Goal: Check status: Check status

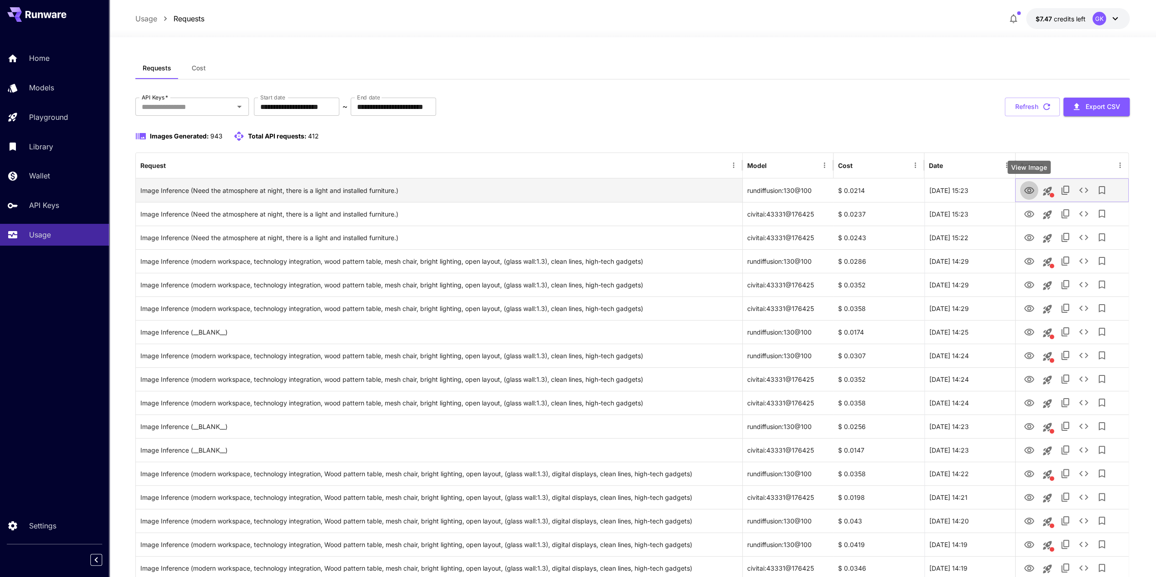
click at [1028, 195] on icon "View Image" at bounding box center [1028, 190] width 11 height 11
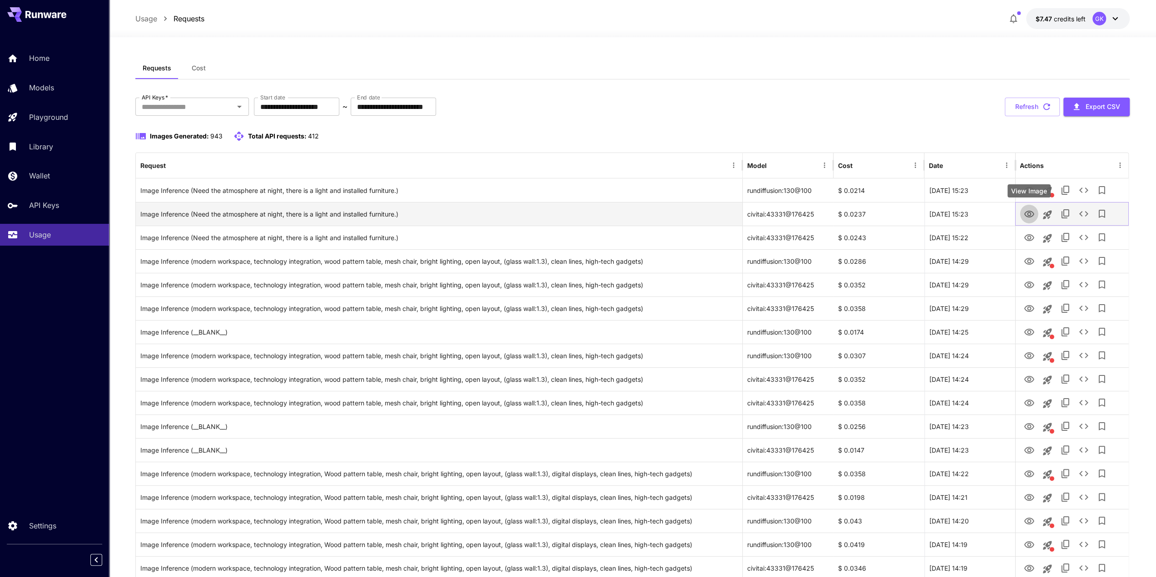
click at [1033, 212] on icon "View Image" at bounding box center [1028, 214] width 11 height 11
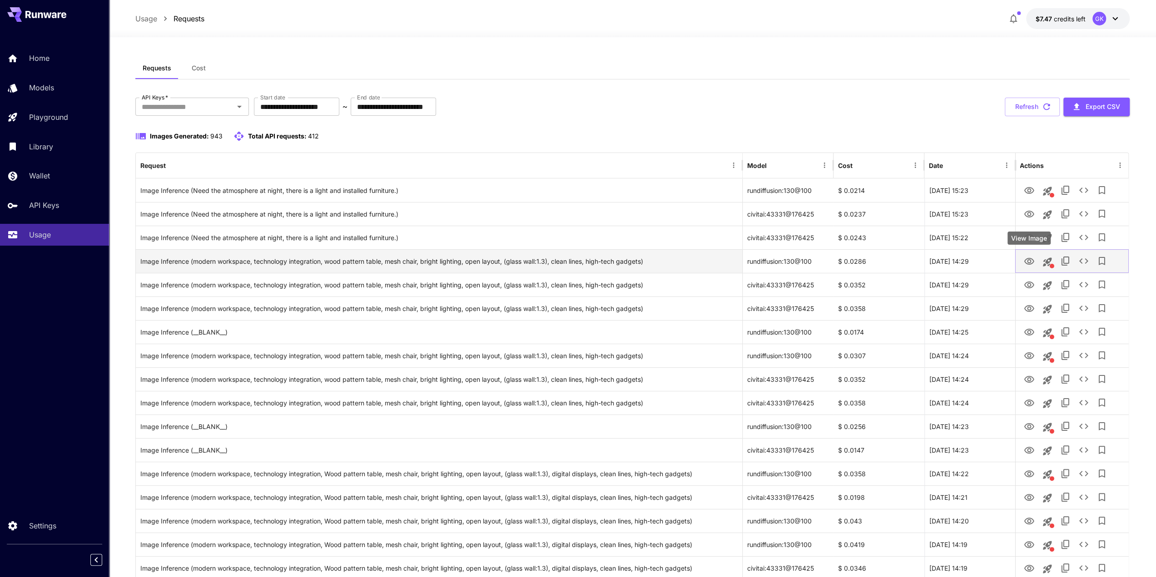
click at [1032, 261] on icon "View Image" at bounding box center [1028, 261] width 11 height 11
click at [1029, 261] on icon "View Image" at bounding box center [1028, 261] width 11 height 11
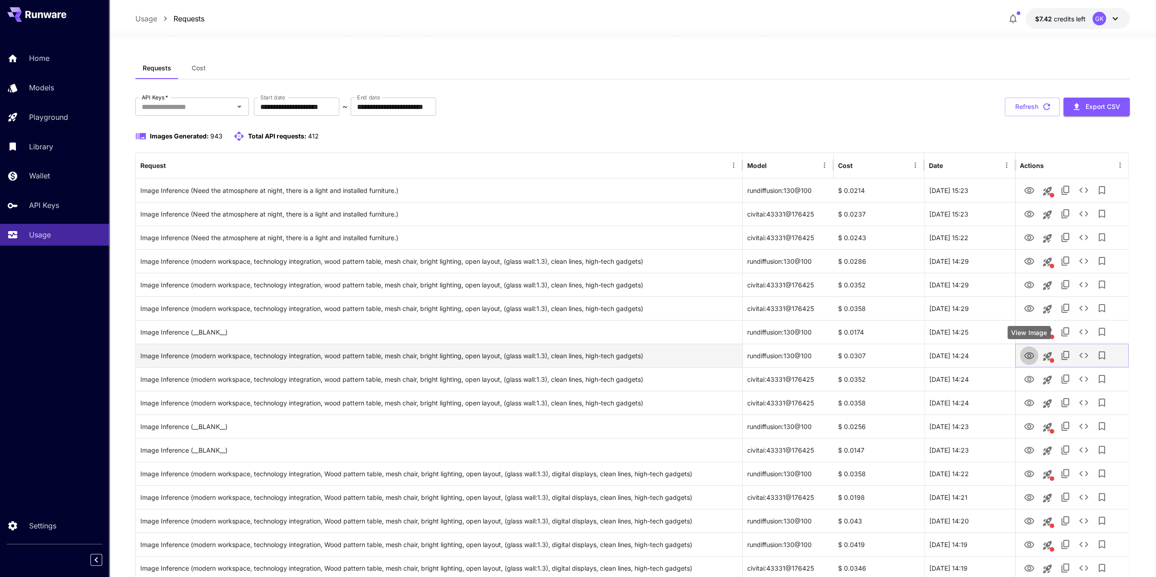
click at [1029, 353] on icon "View Image" at bounding box center [1029, 355] width 10 height 7
click at [1038, 104] on button "Refresh" at bounding box center [1032, 107] width 55 height 19
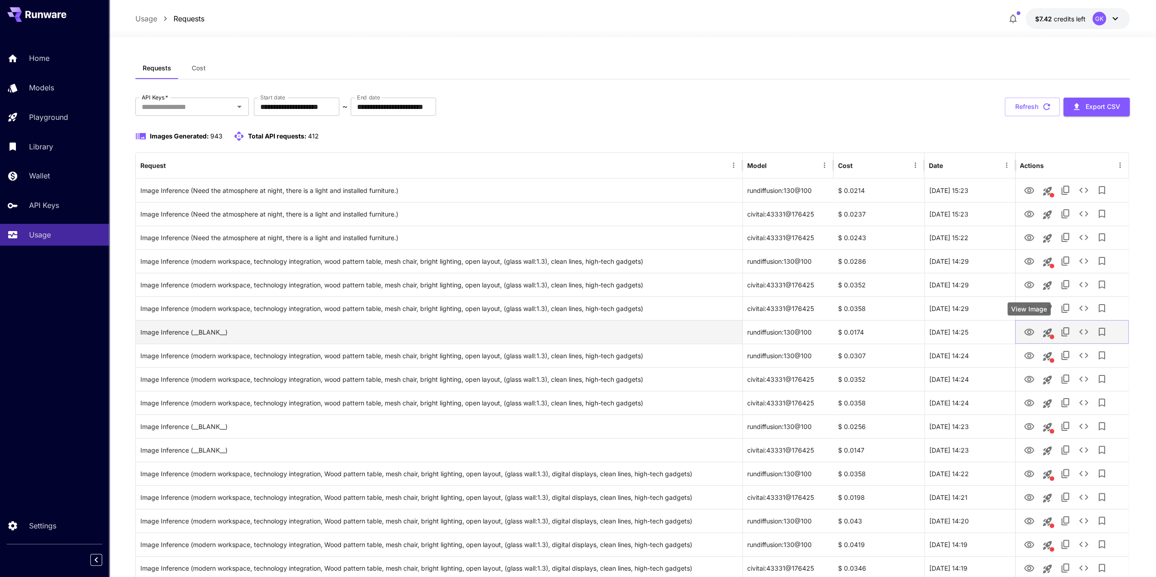
click at [1029, 334] on icon "View Image" at bounding box center [1028, 332] width 11 height 11
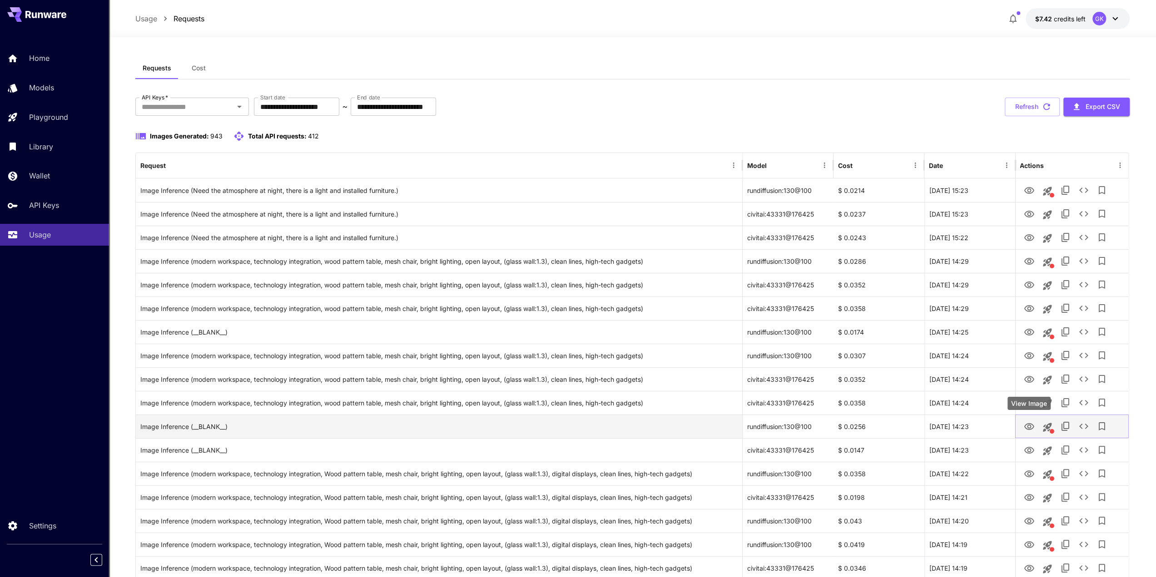
click at [1023, 430] on button "View Image" at bounding box center [1029, 426] width 18 height 19
click at [972, 431] on div "[DATE] 14:23" at bounding box center [969, 427] width 91 height 24
click at [1026, 430] on icon "View Image" at bounding box center [1028, 426] width 11 height 11
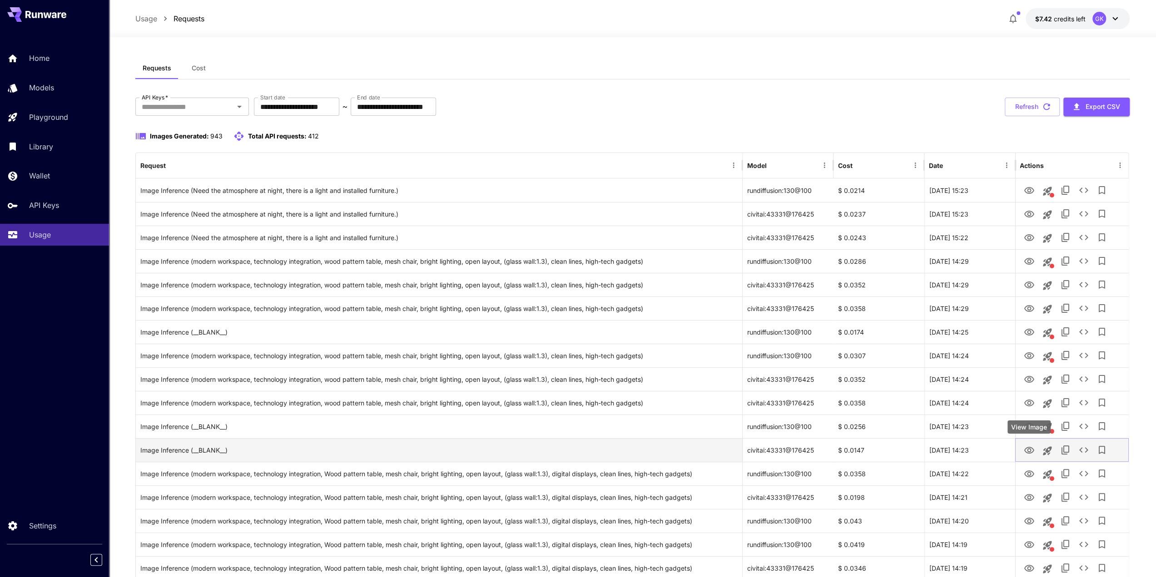
click at [1028, 454] on icon "View Image" at bounding box center [1028, 450] width 11 height 11
click at [1085, 448] on icon "See details" at bounding box center [1083, 450] width 11 height 11
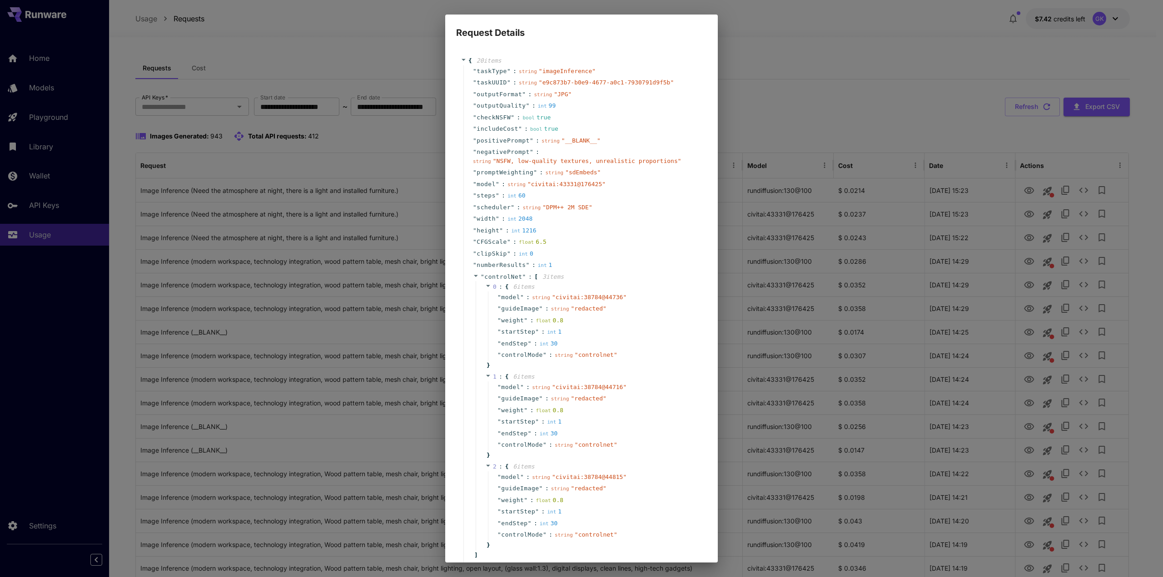
click at [316, 128] on div "Request Details { 20 item s " taskType " : string " imageInference " " taskUUID…" at bounding box center [581, 288] width 1163 height 577
click at [853, 130] on div "Request Details { 20 item s " taskType " : string " imageInference " " taskUUID…" at bounding box center [581, 288] width 1163 height 577
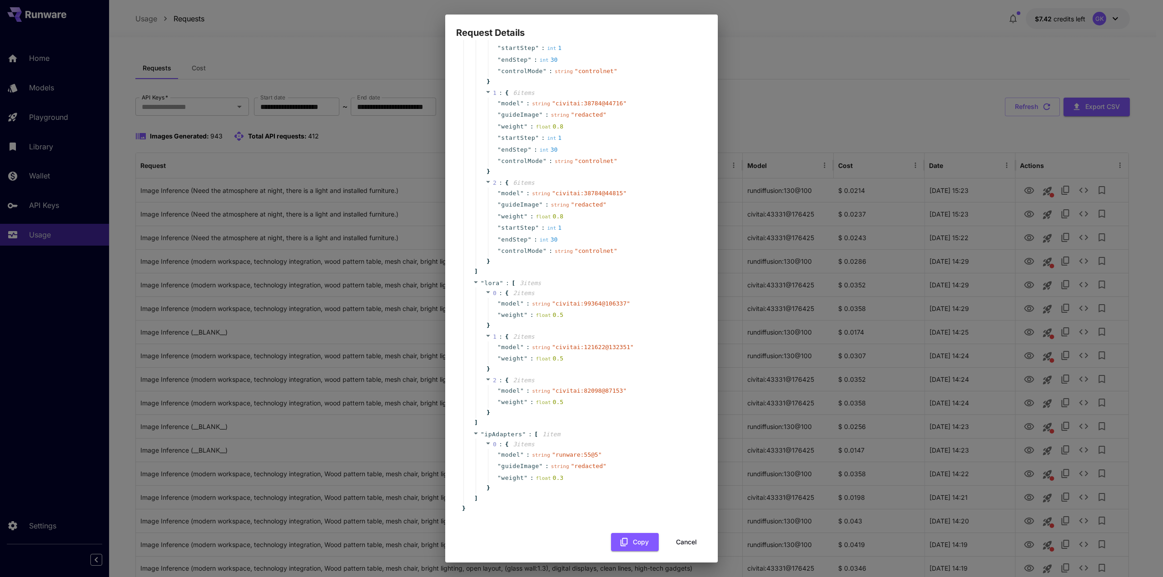
scroll to position [289, 0]
click at [694, 545] on button "Cancel" at bounding box center [686, 537] width 41 height 19
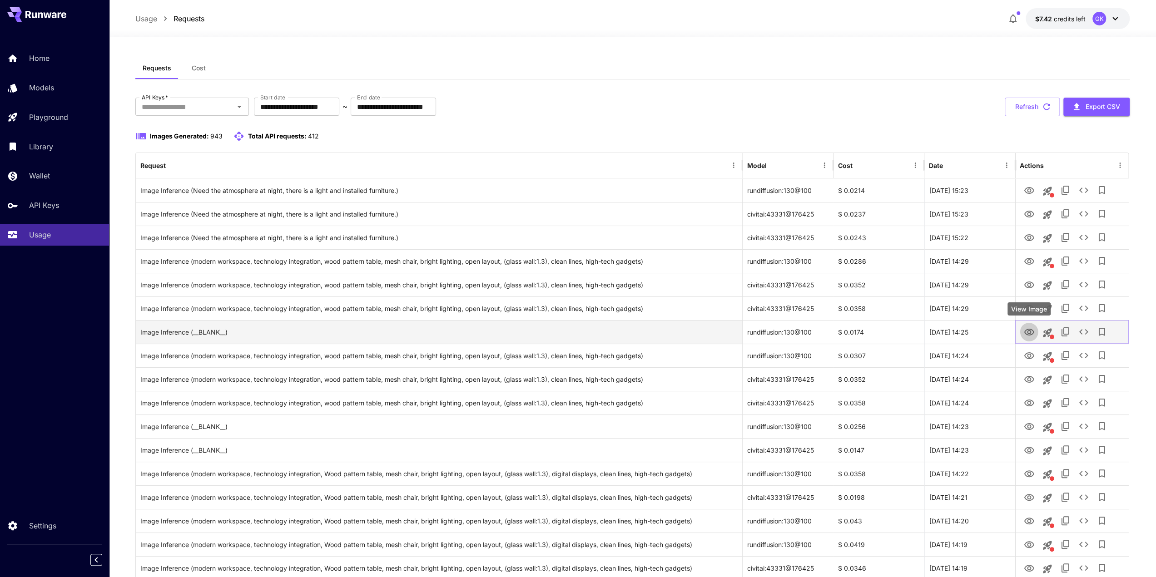
click at [1023, 333] on icon "View Image" at bounding box center [1028, 332] width 11 height 11
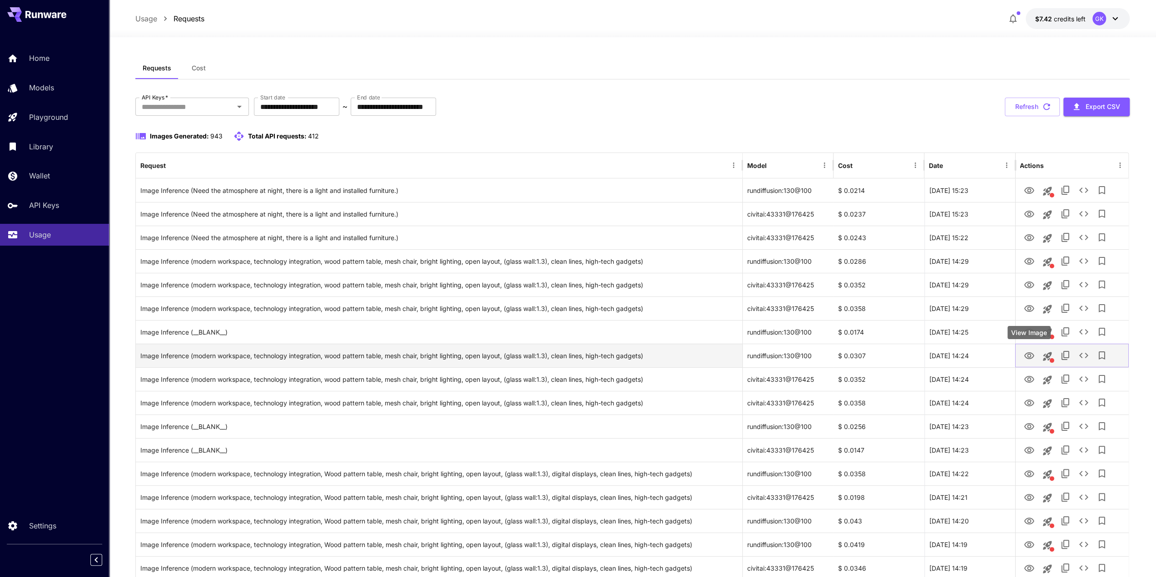
click at [1028, 358] on icon "View Image" at bounding box center [1029, 355] width 10 height 7
click at [1081, 356] on icon "See details" at bounding box center [1083, 355] width 11 height 11
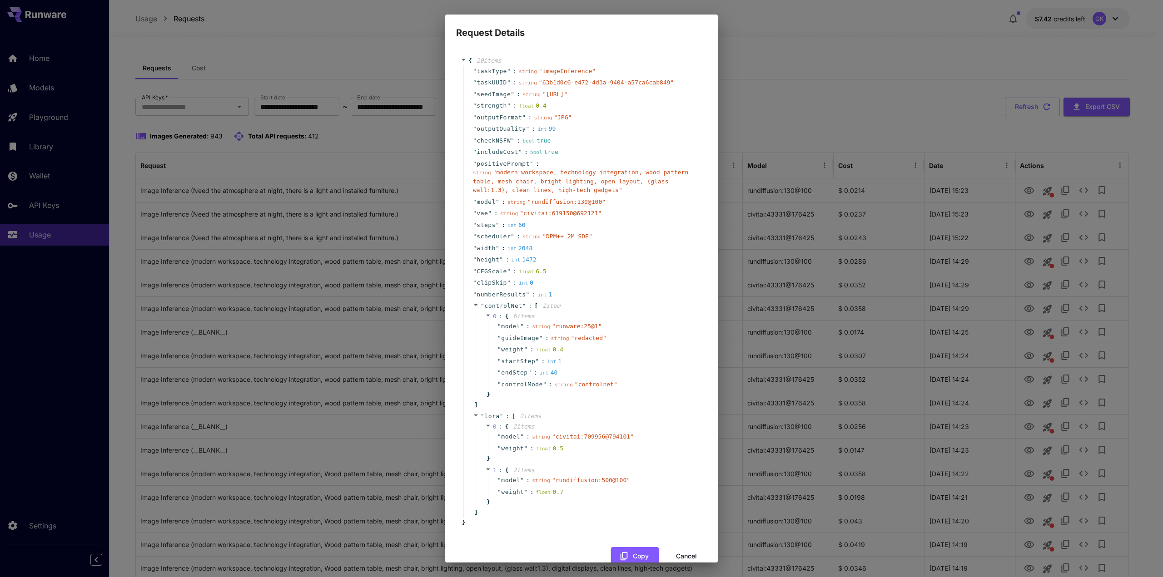
click at [316, 129] on div "Request Details { 20 item s " taskType " : string " imageInference " " taskUUID…" at bounding box center [581, 288] width 1163 height 577
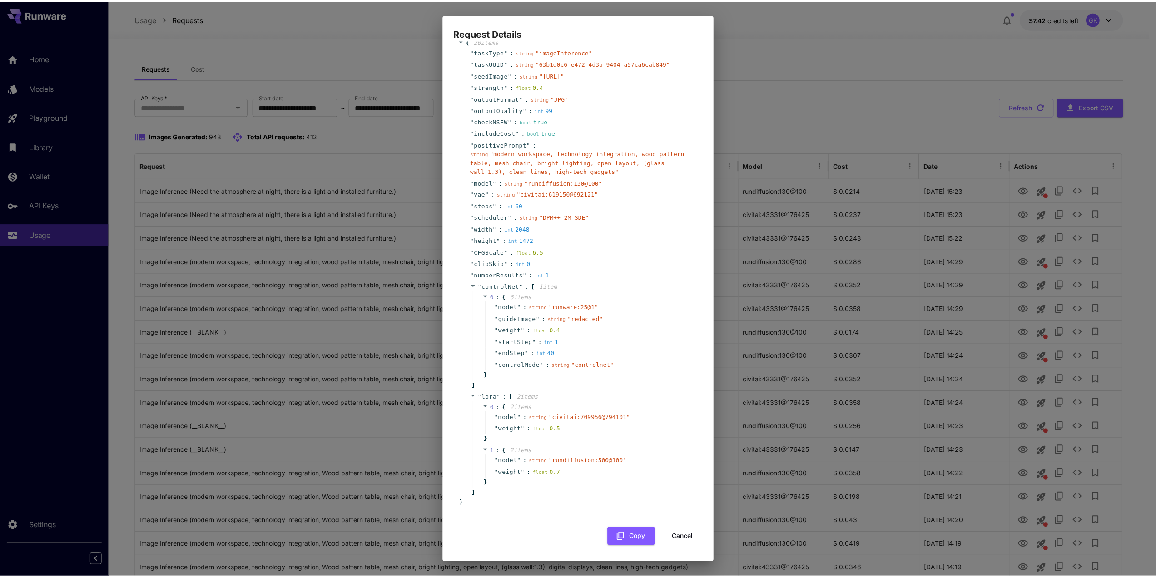
scroll to position [36, 0]
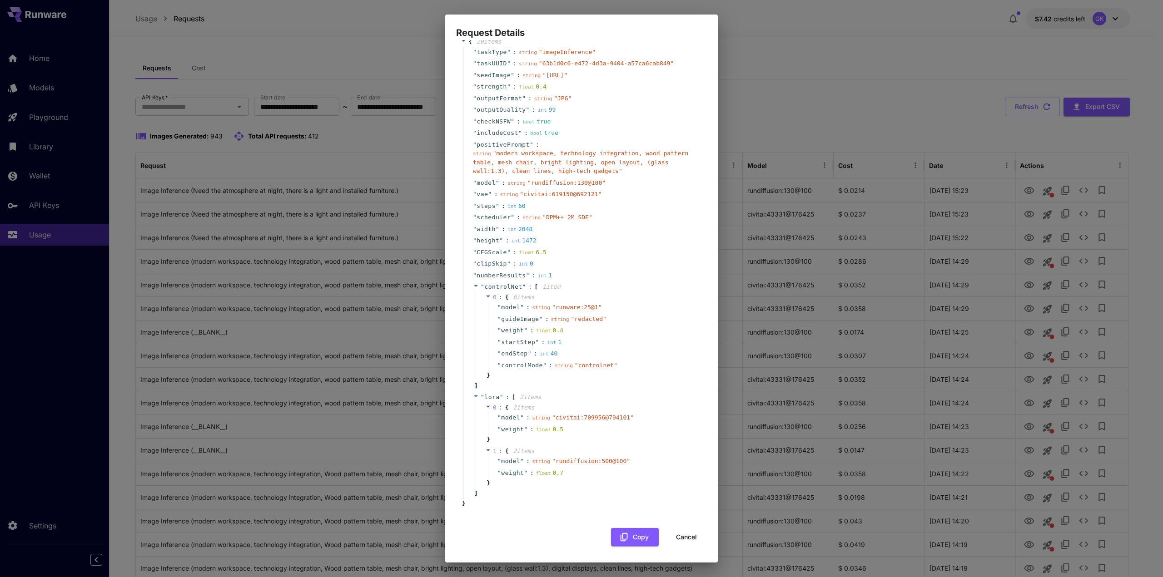
drag, startPoint x: 674, startPoint y: 540, endPoint x: 580, endPoint y: 542, distance: 93.6
click at [674, 540] on button "Cancel" at bounding box center [686, 537] width 41 height 19
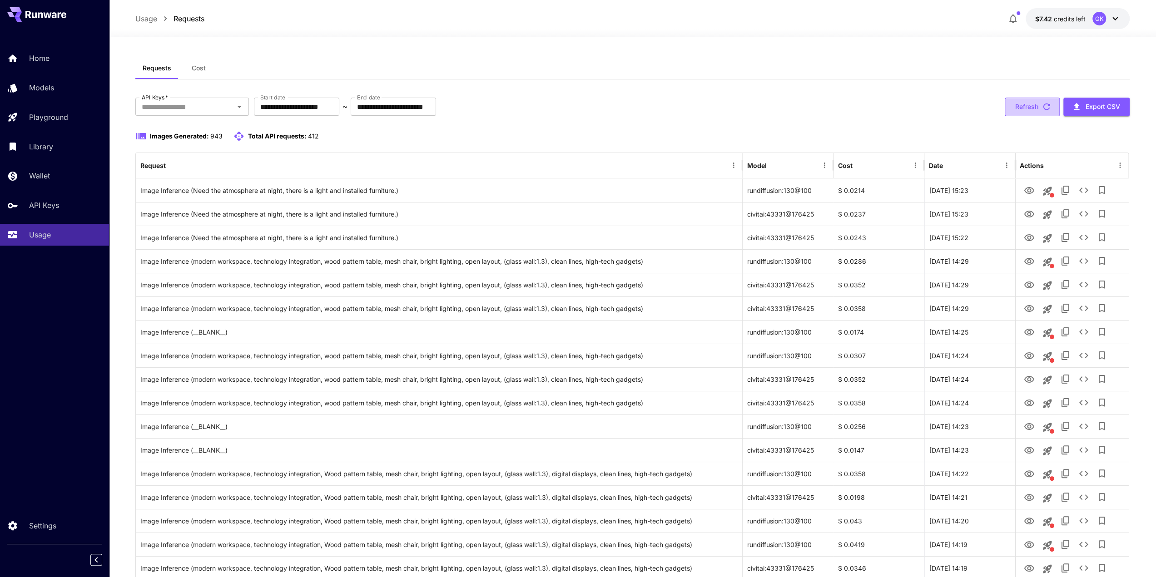
click at [1051, 109] on icon "button" at bounding box center [1046, 107] width 10 height 10
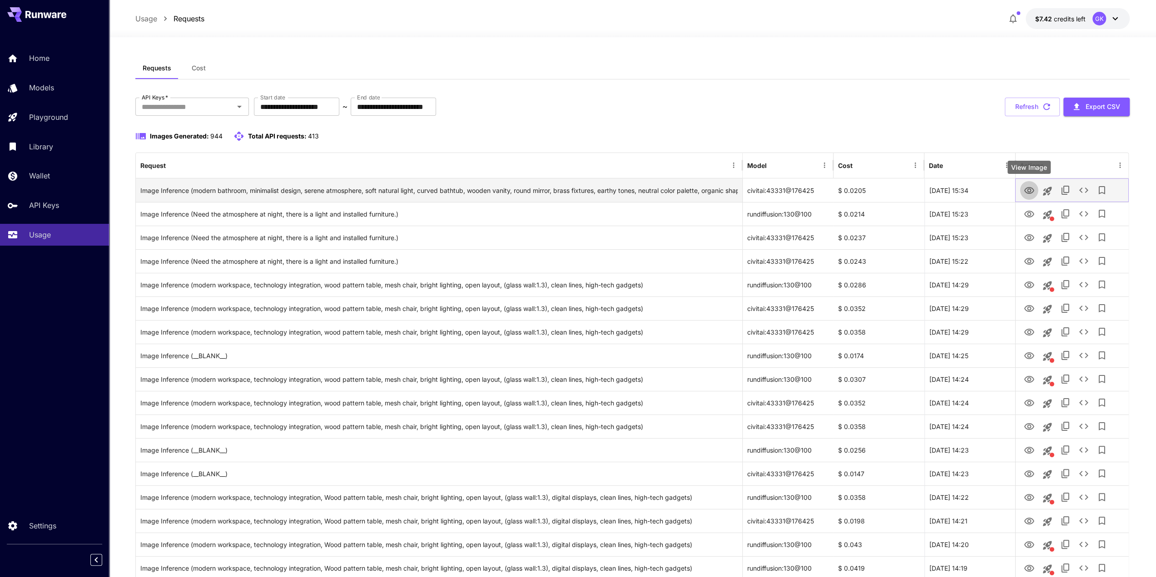
click at [1026, 190] on icon "View Image" at bounding box center [1029, 190] width 10 height 7
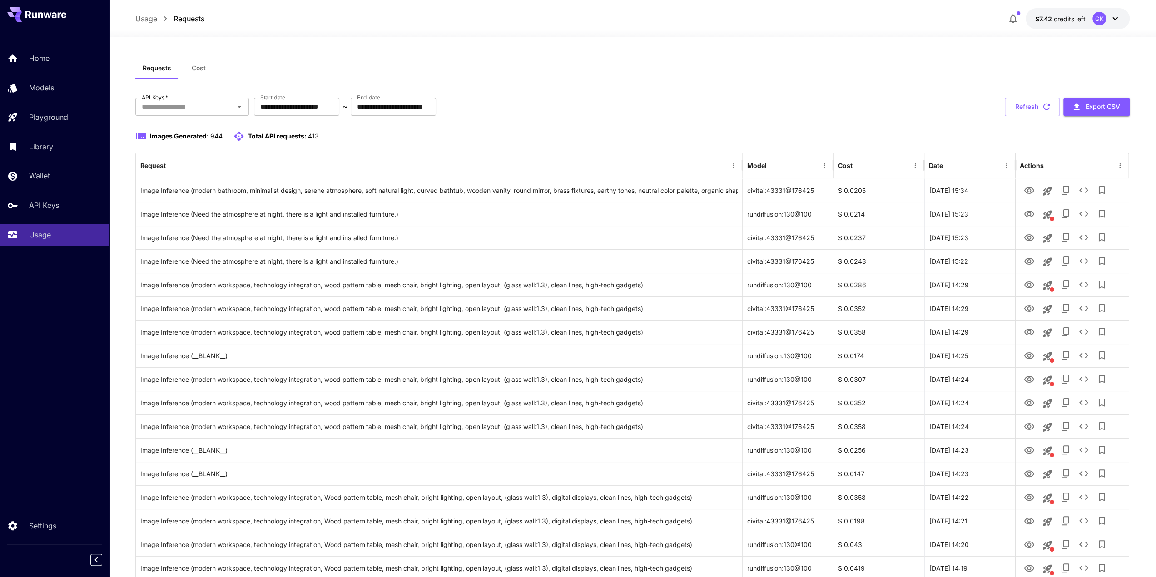
click at [663, 131] on div "Images Generated: 944 Total API requests: 413" at bounding box center [632, 136] width 995 height 11
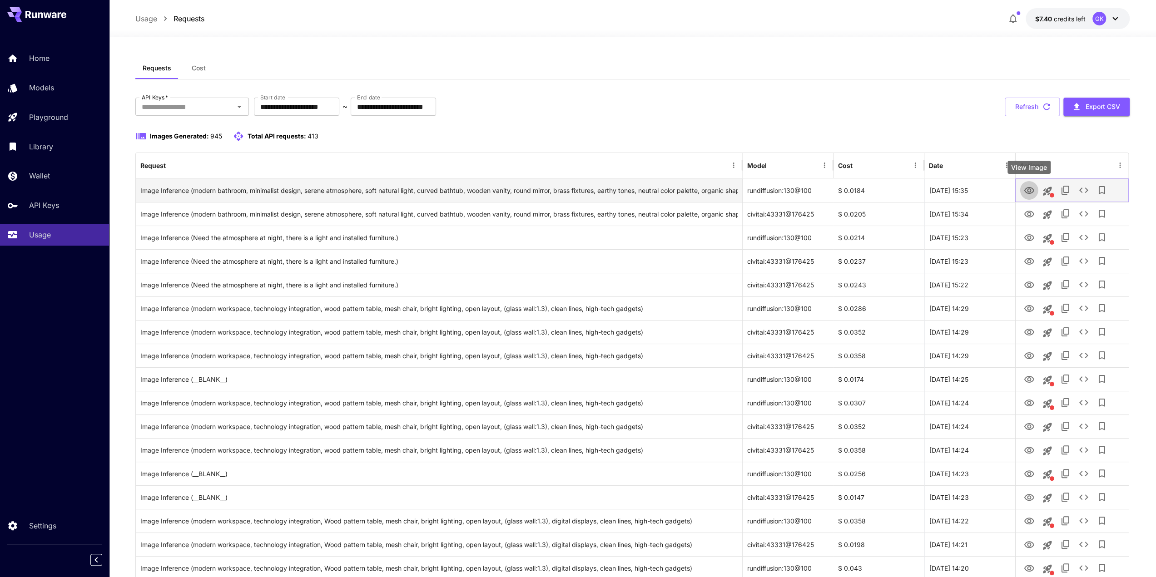
click at [1028, 189] on icon "View Image" at bounding box center [1028, 190] width 11 height 11
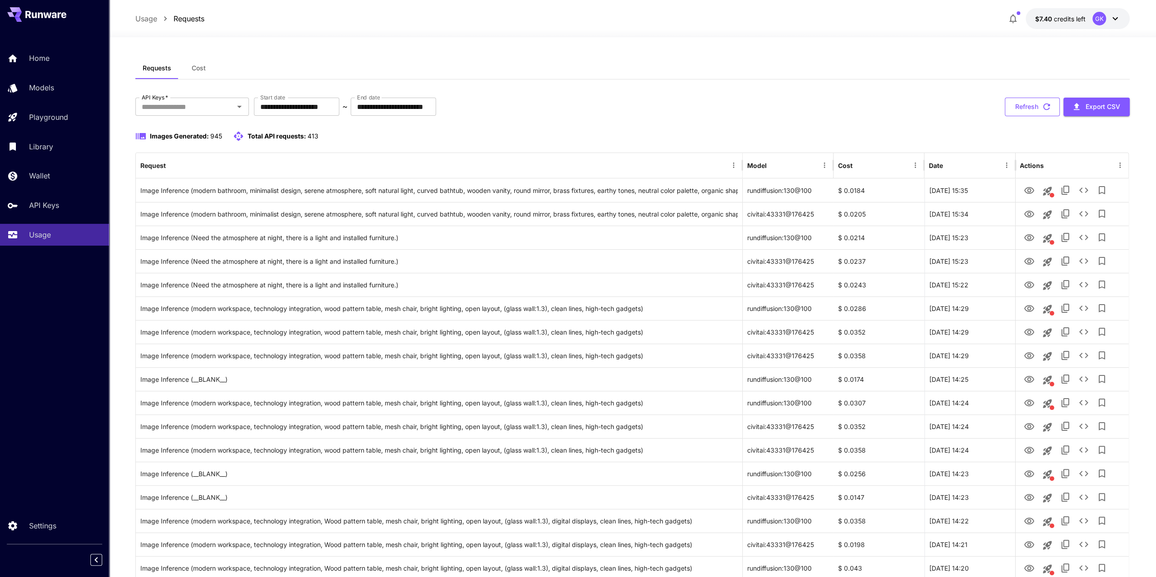
click at [1030, 98] on button "Refresh" at bounding box center [1032, 107] width 55 height 19
click at [1047, 99] on button "Refresh" at bounding box center [1032, 107] width 55 height 19
click at [1036, 102] on button "Refresh" at bounding box center [1032, 107] width 55 height 19
click at [1042, 110] on icon "button" at bounding box center [1046, 107] width 10 height 10
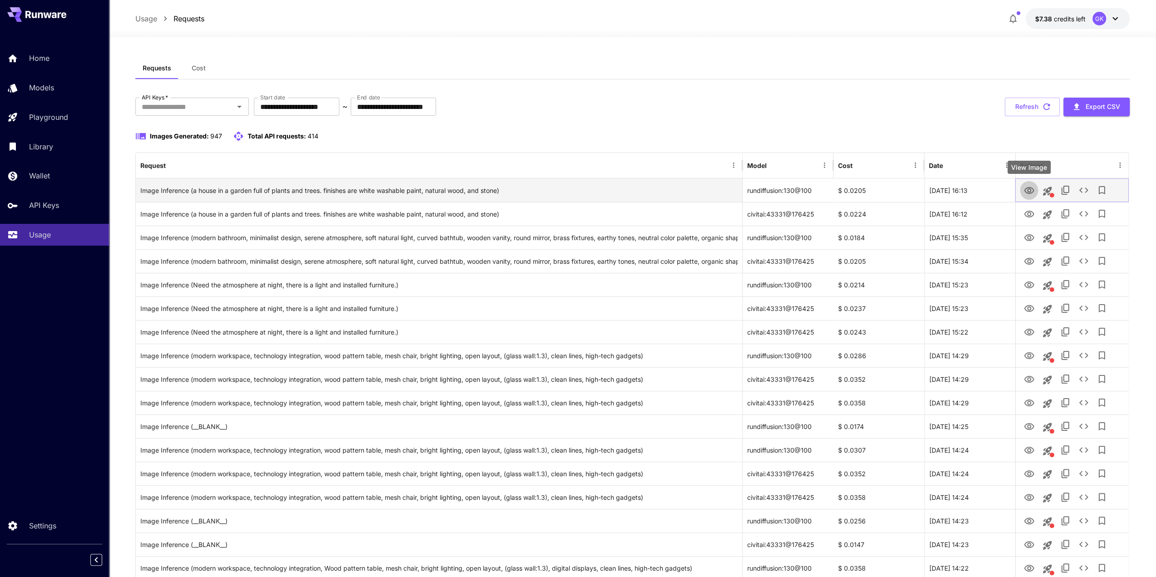
click at [1024, 193] on icon "View Image" at bounding box center [1028, 190] width 11 height 11
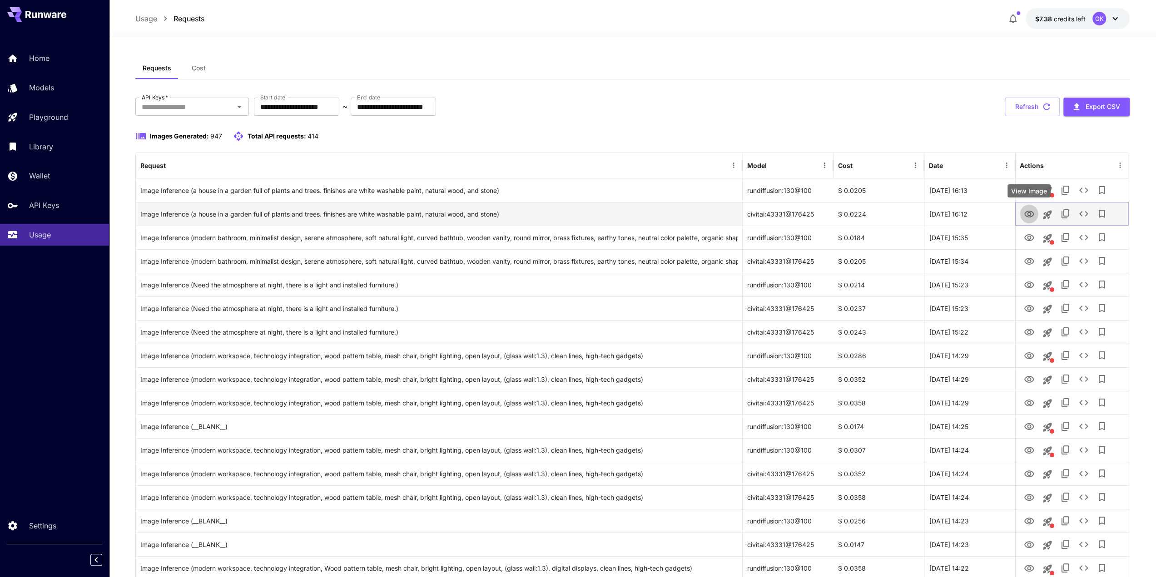
click at [1028, 215] on icon "View Image" at bounding box center [1029, 214] width 10 height 7
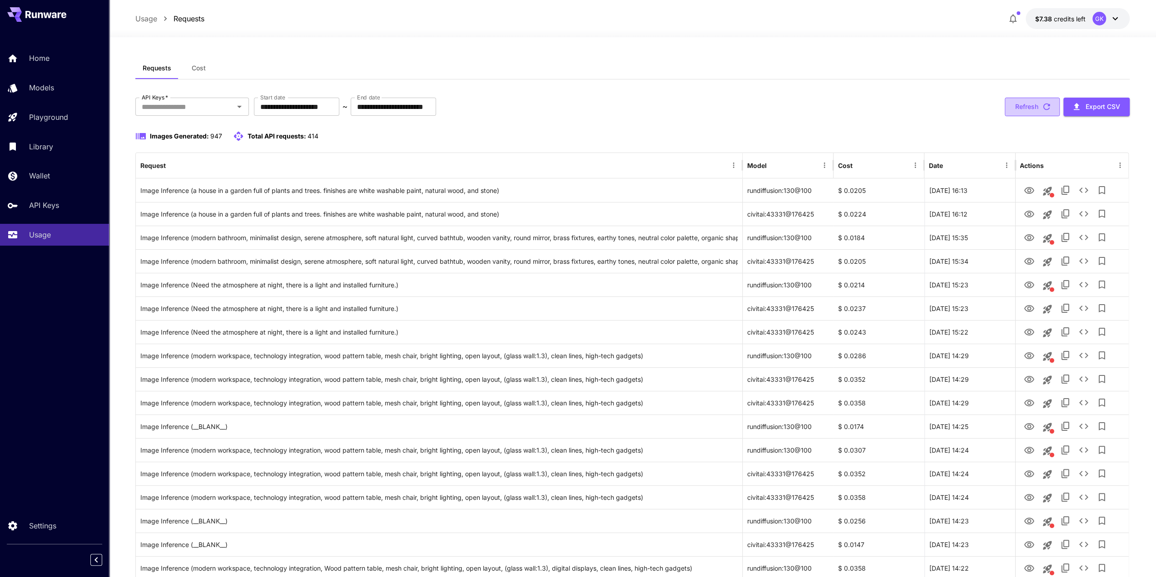
click at [1023, 107] on button "Refresh" at bounding box center [1032, 107] width 55 height 19
click at [1032, 101] on button "Refresh" at bounding box center [1032, 107] width 55 height 19
click at [683, 107] on div "**********" at bounding box center [632, 107] width 995 height 19
click at [529, 115] on div "**********" at bounding box center [632, 107] width 995 height 19
